Goal: Check status: Check status

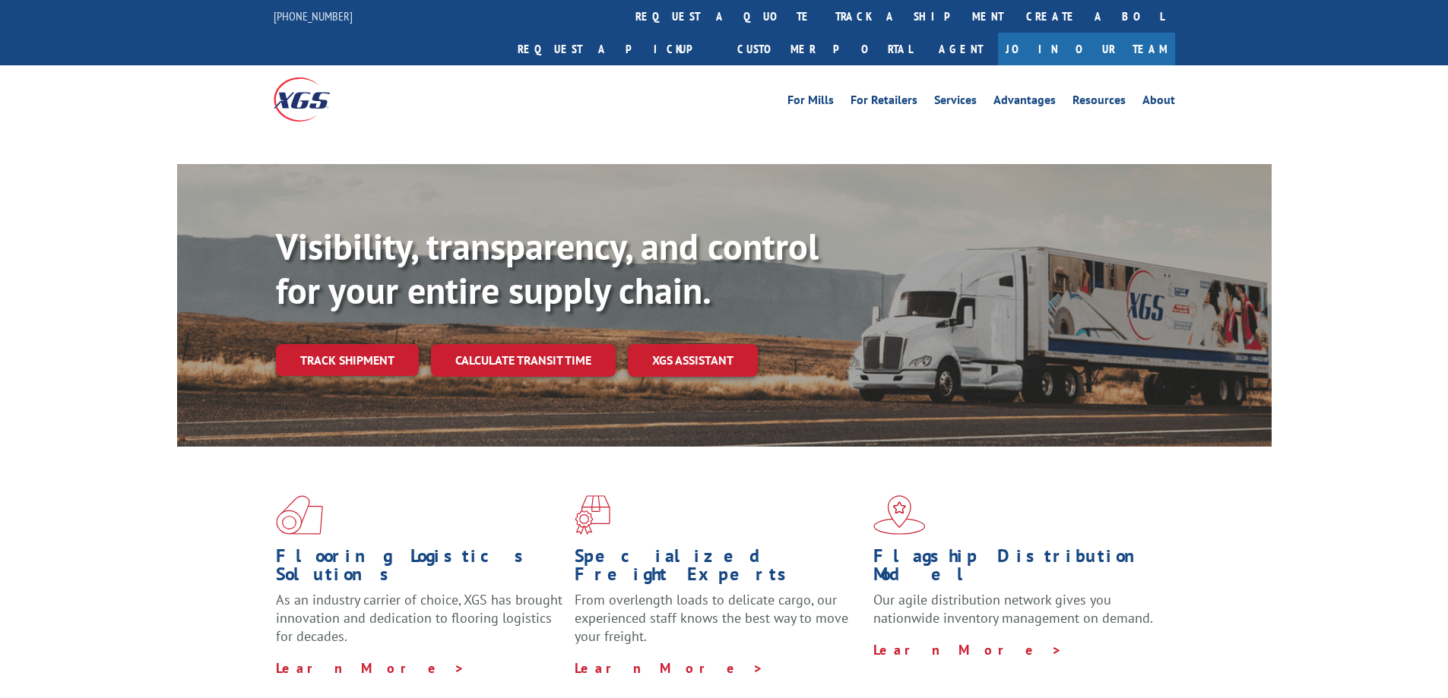
click at [824, 8] on link "track a shipment" at bounding box center [919, 16] width 191 height 33
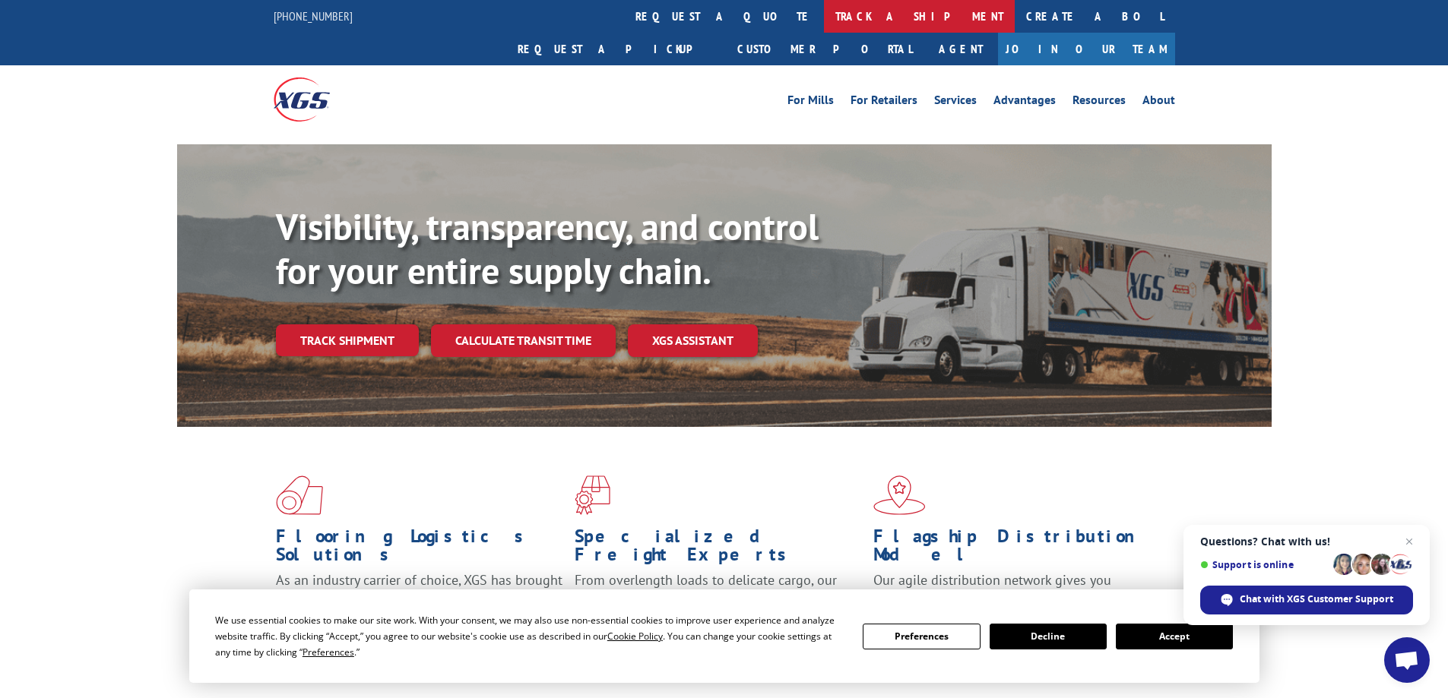
click at [824, 16] on link "track a shipment" at bounding box center [919, 16] width 191 height 33
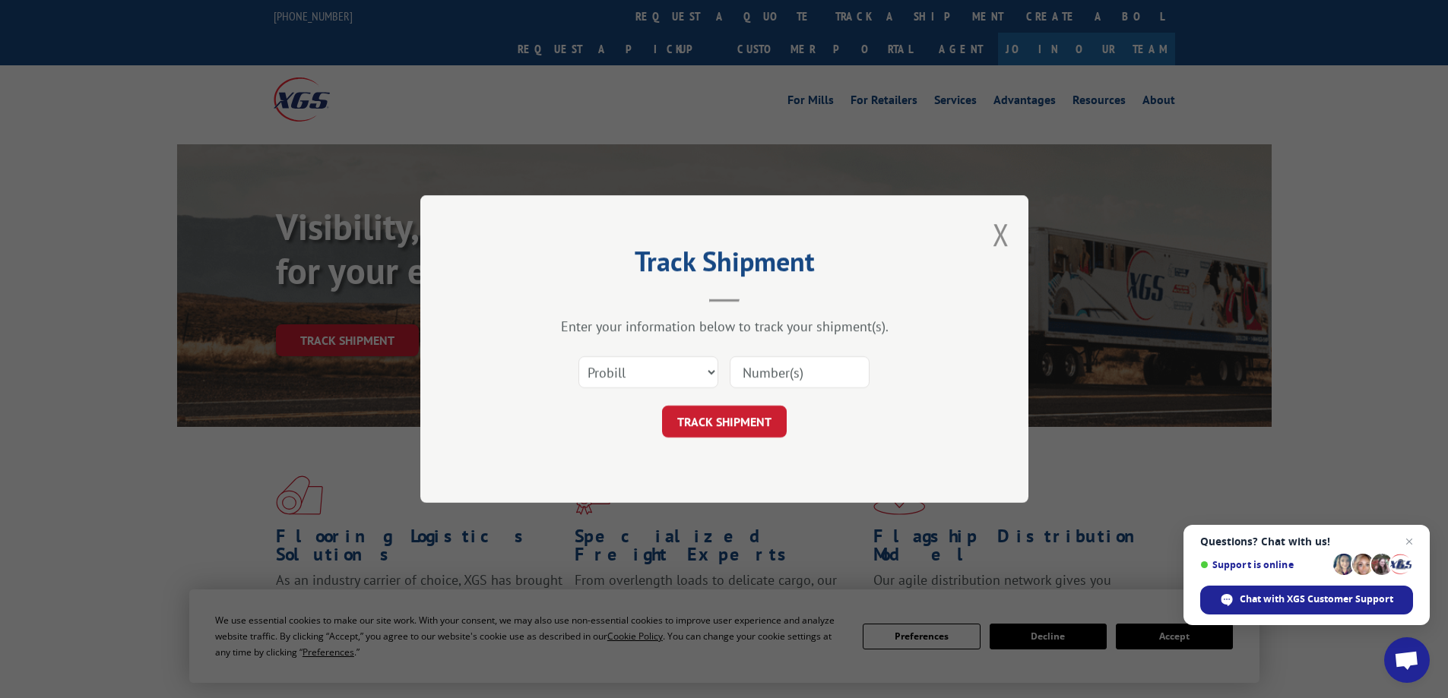
click at [656, 355] on div "Select category... Probill BOL PO" at bounding box center [648, 372] width 138 height 35
click at [651, 372] on select "Select category... Probill BOL PO" at bounding box center [648, 372] width 140 height 32
select select "bol"
click at [578, 356] on select "Select category... Probill BOL PO" at bounding box center [648, 372] width 140 height 32
click at [791, 384] on input at bounding box center [800, 372] width 140 height 32
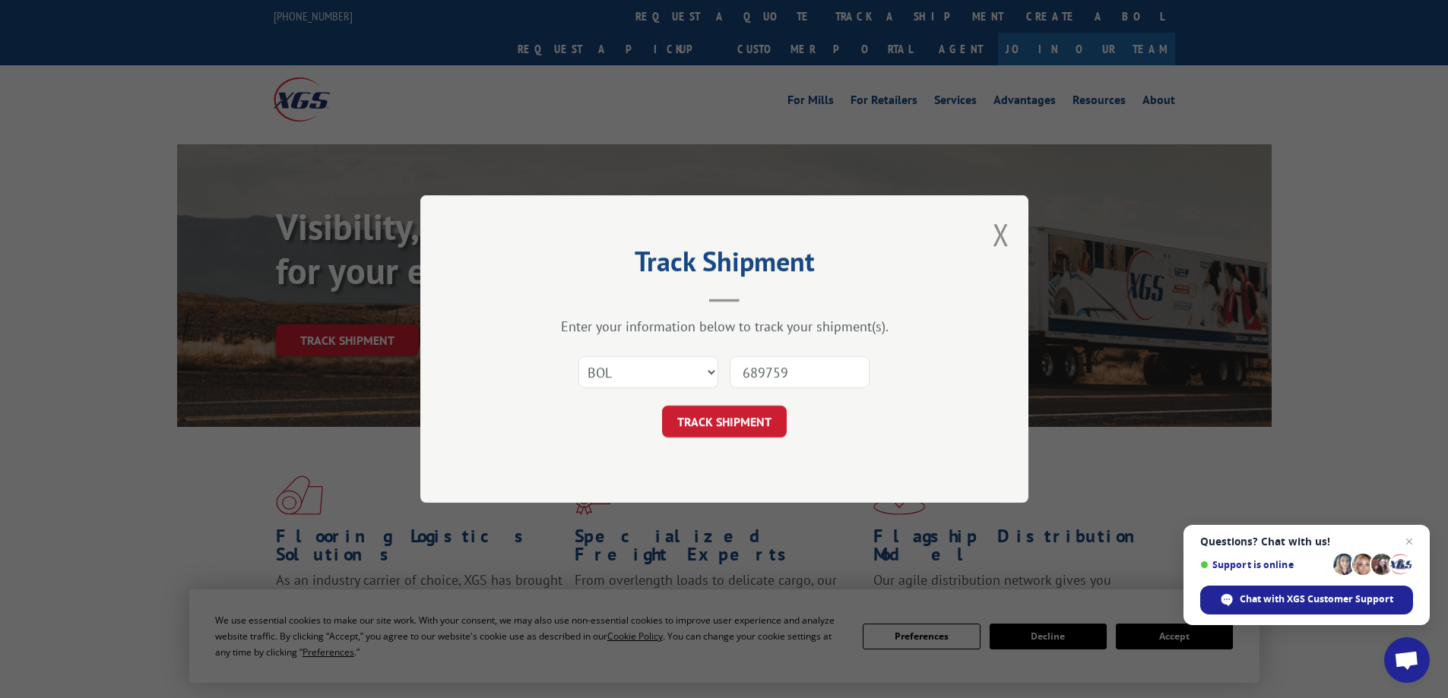
type input "6897597"
click button "TRACK SHIPMENT" at bounding box center [724, 422] width 125 height 32
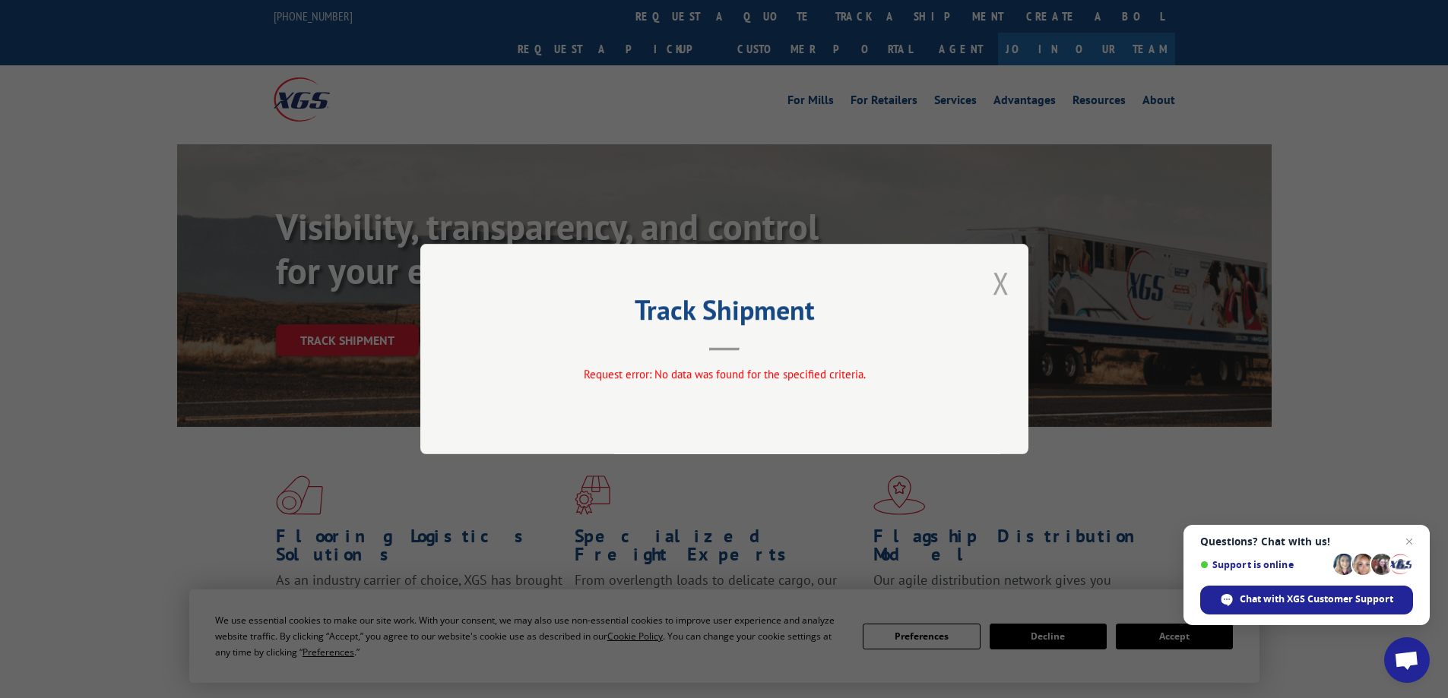
click at [1009, 280] on button "Close modal" at bounding box center [1001, 283] width 17 height 40
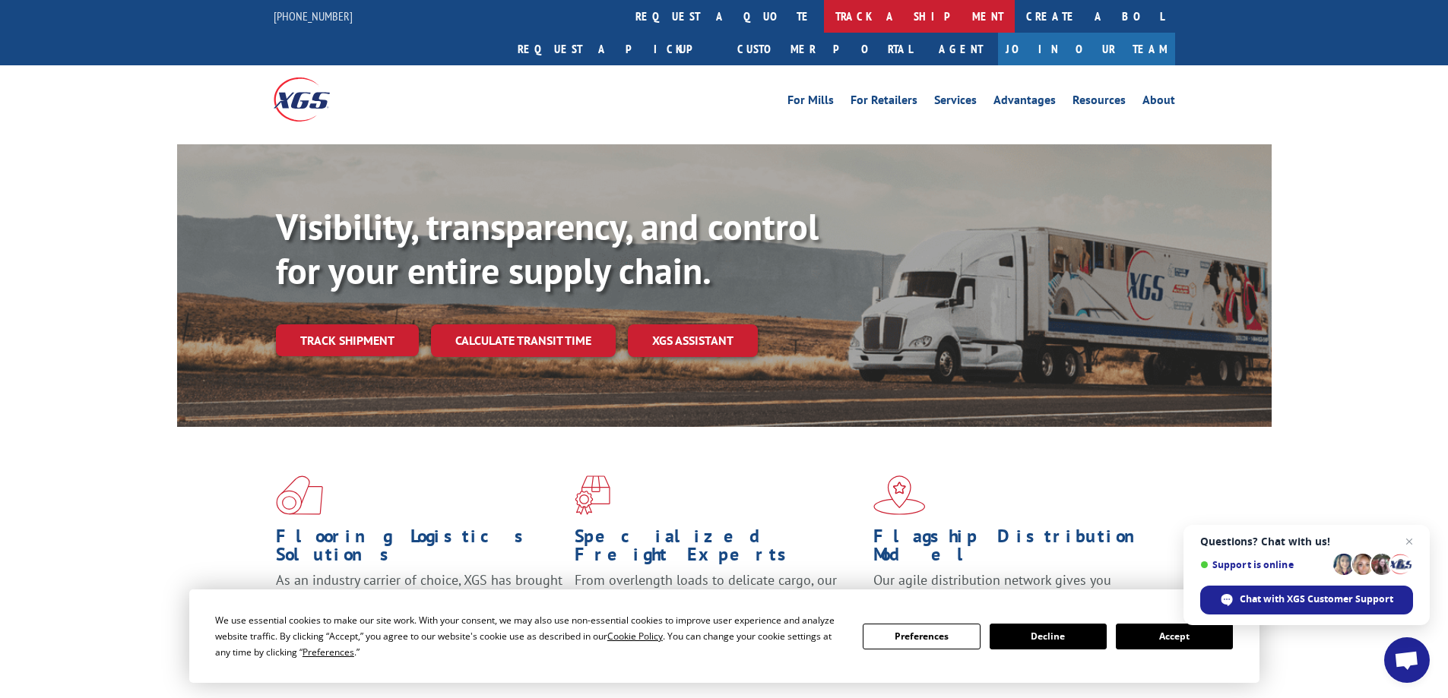
click at [824, 14] on link "track a shipment" at bounding box center [919, 16] width 191 height 33
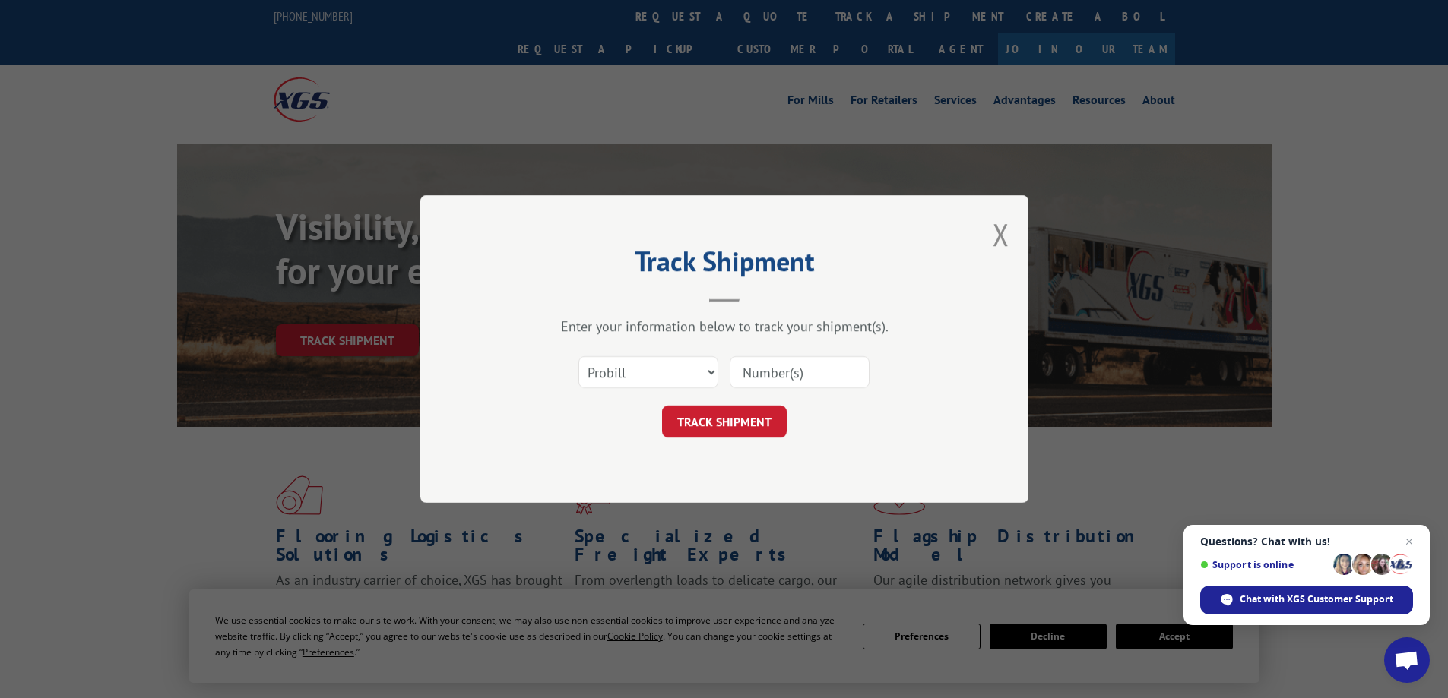
click at [789, 369] on input at bounding box center [800, 372] width 140 height 32
type input "6897597"
click button "TRACK SHIPMENT" at bounding box center [724, 422] width 125 height 32
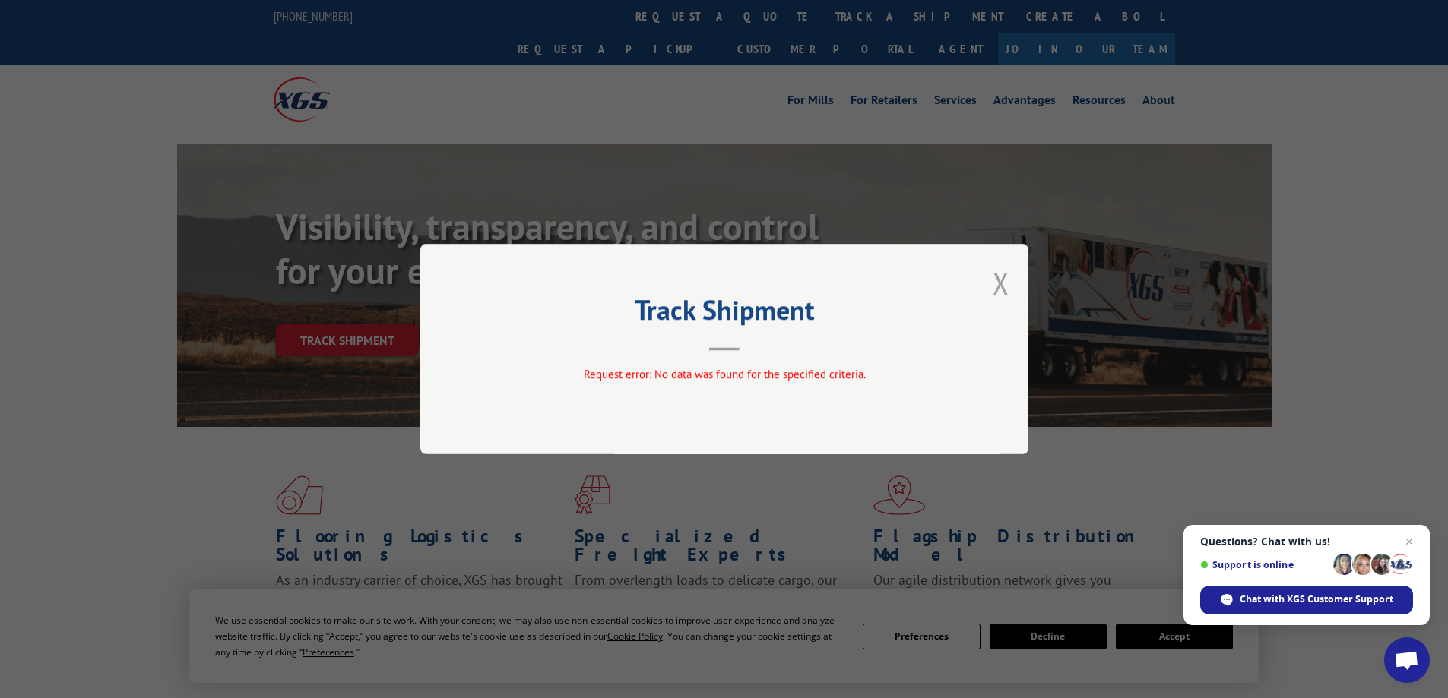
click at [1008, 280] on button "Close modal" at bounding box center [1001, 283] width 17 height 40
